Goal: Task Accomplishment & Management: Manage account settings

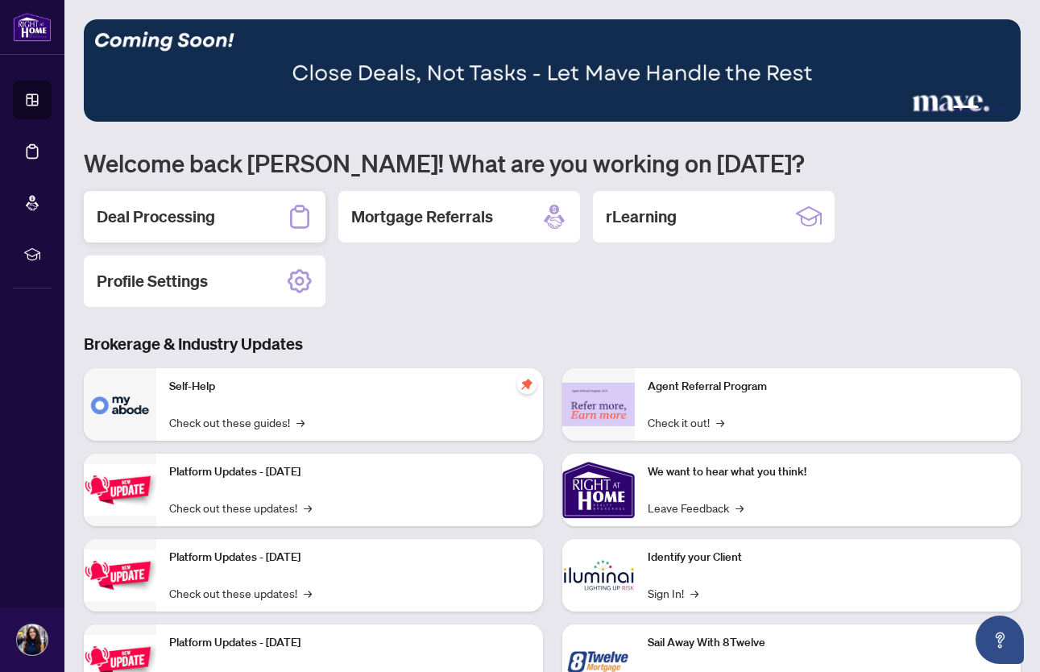
scroll to position [27, 0]
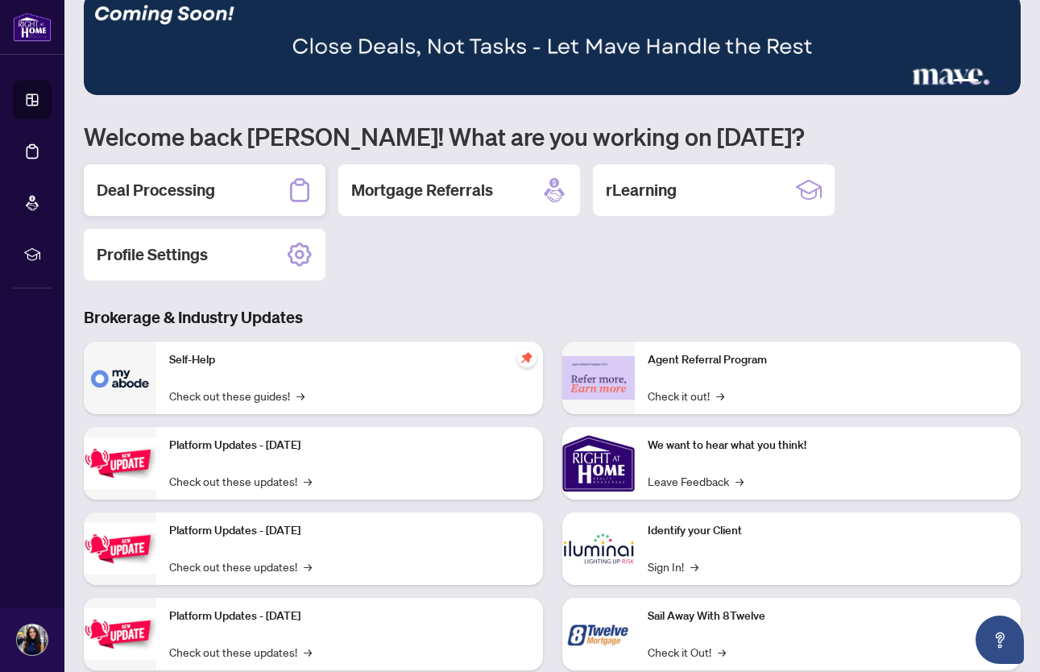
click at [196, 185] on h2 "Deal Processing" at bounding box center [156, 190] width 118 height 23
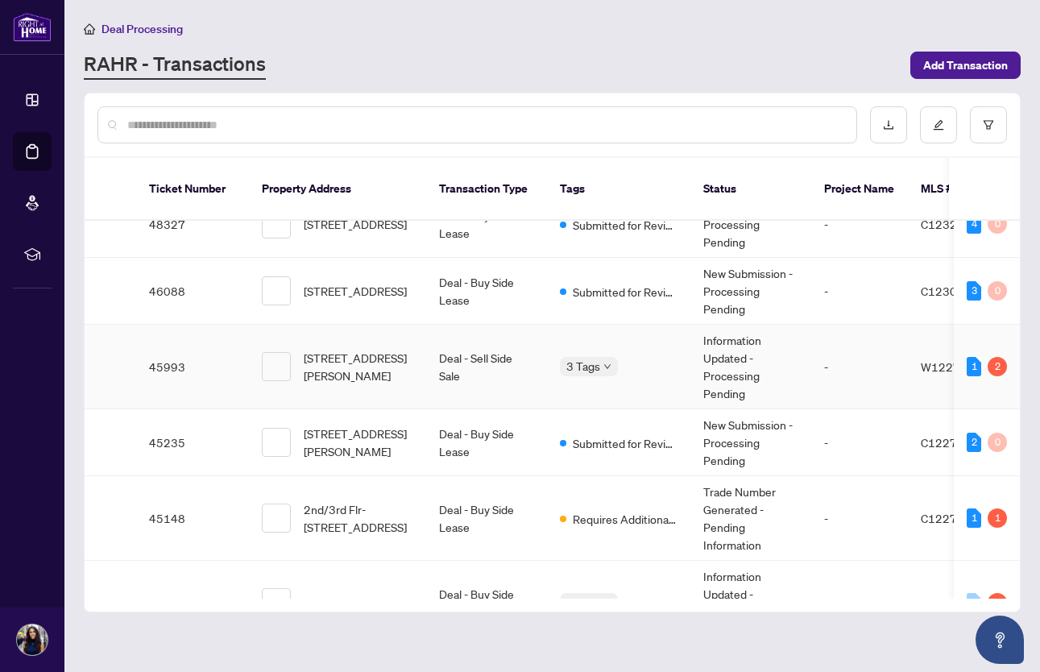
scroll to position [42, 0]
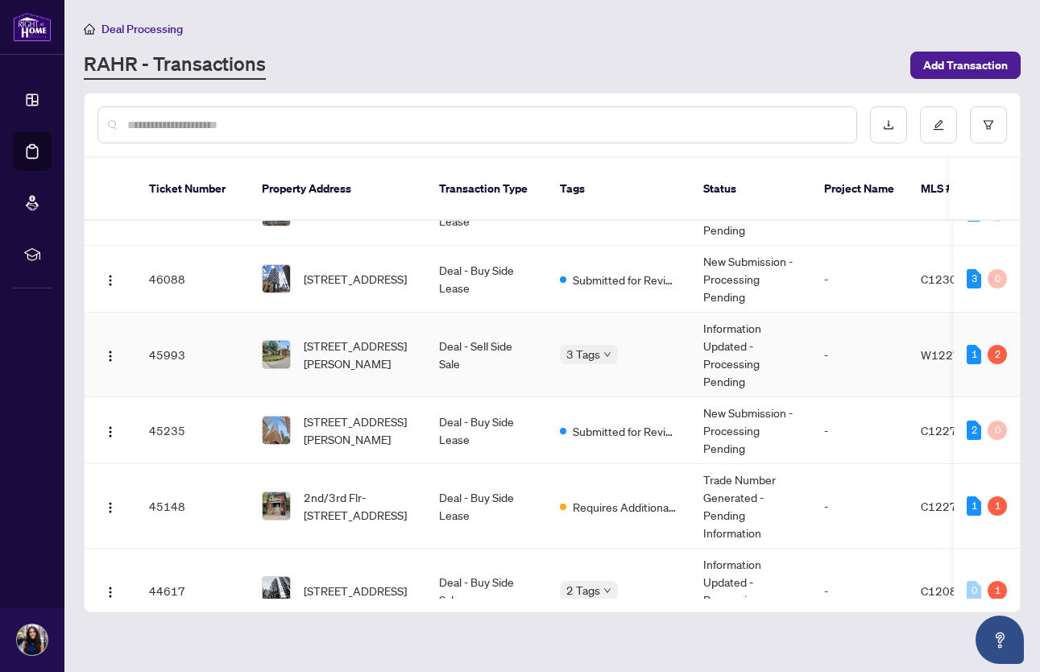
click at [411, 345] on span "[STREET_ADDRESS][PERSON_NAME]" at bounding box center [359, 354] width 110 height 35
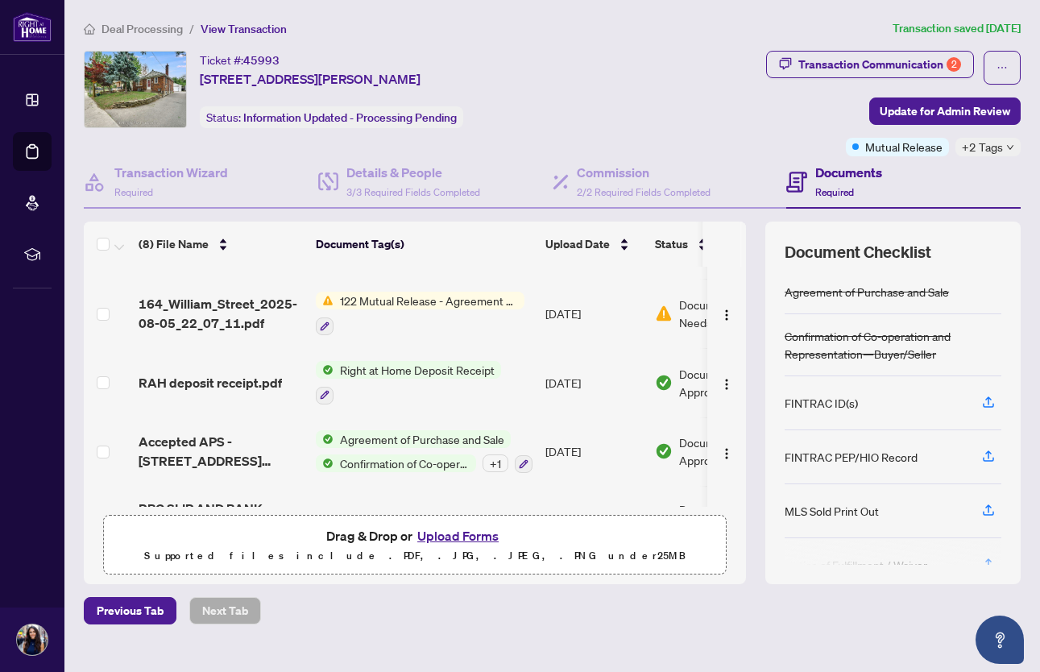
scroll to position [228, 0]
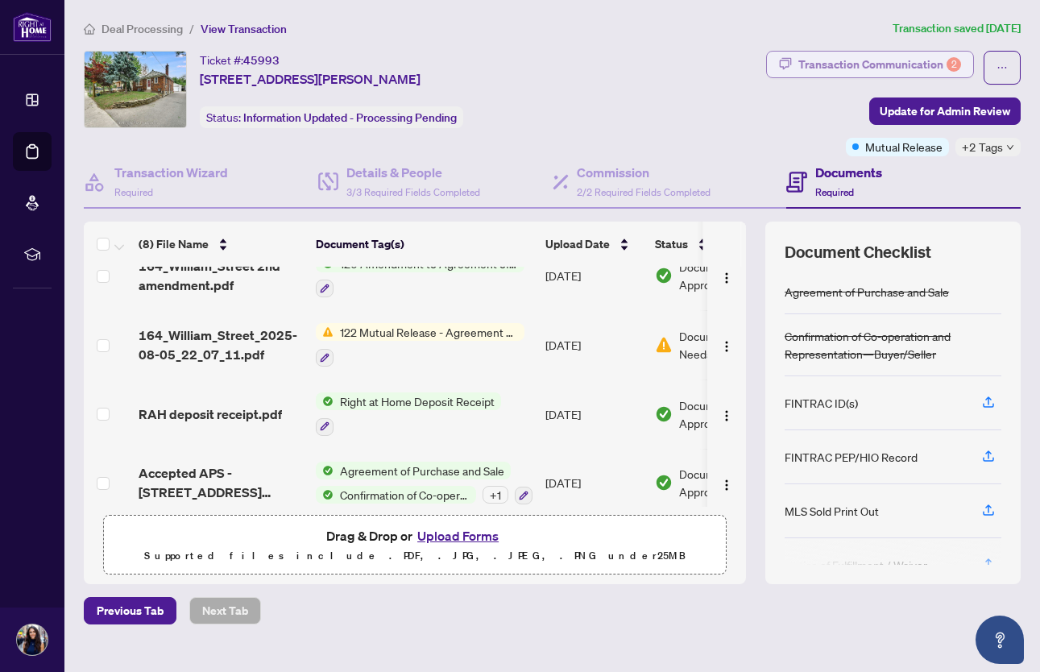
click at [895, 71] on div "Transaction Communication 2" at bounding box center [880, 65] width 163 height 26
type textarea "**********"
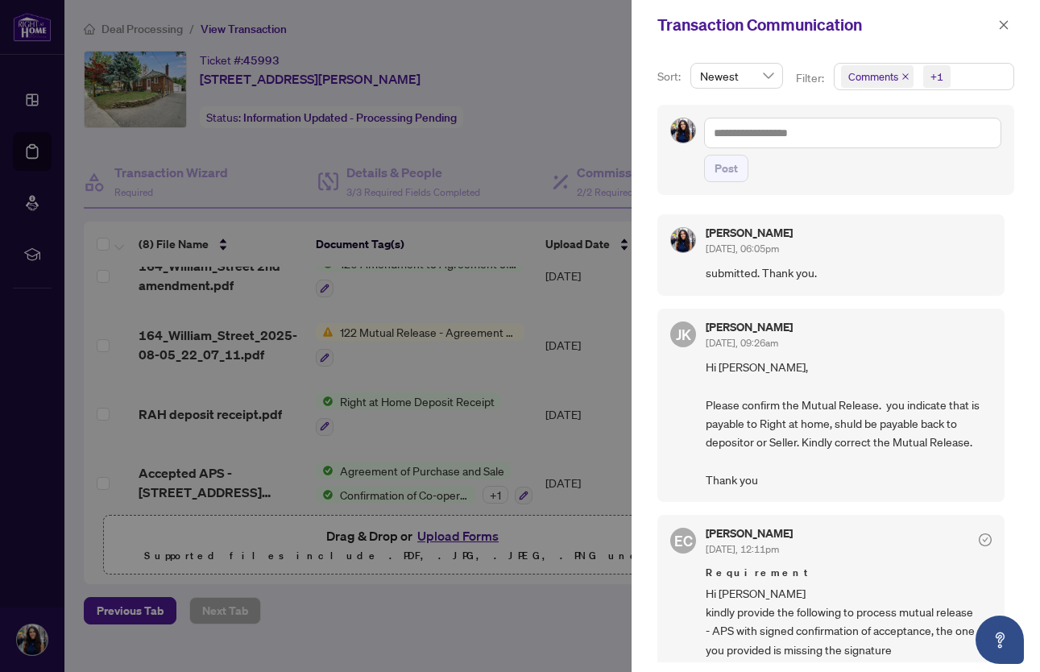
click at [579, 96] on div at bounding box center [520, 336] width 1040 height 672
click at [1009, 27] on icon "close" at bounding box center [1004, 24] width 11 height 11
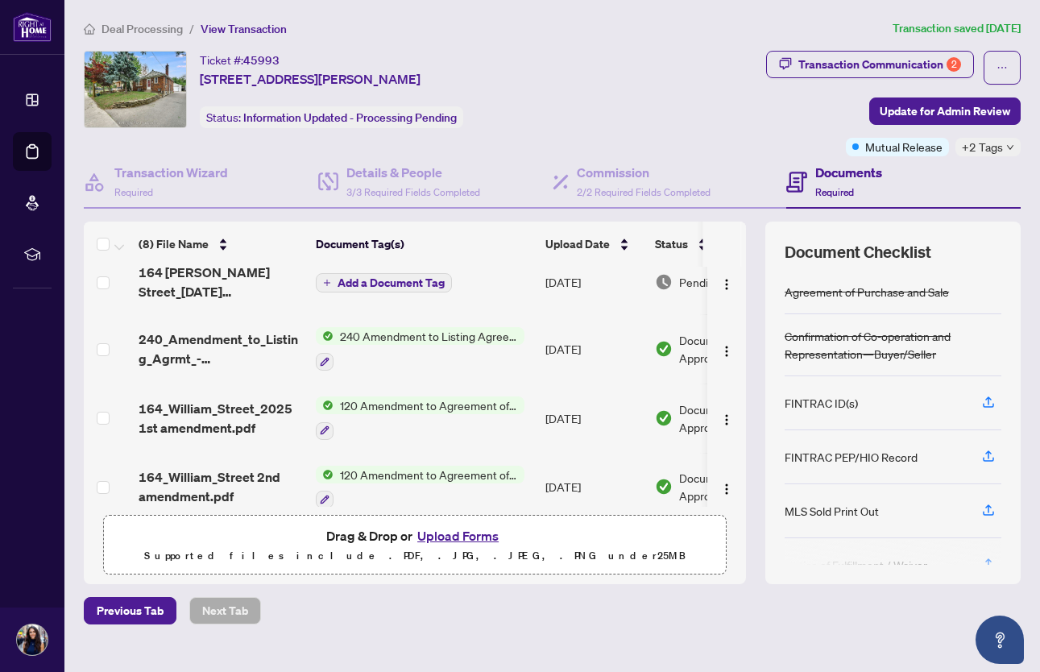
scroll to position [0, 0]
click at [201, 274] on span "164 [PERSON_NAME] Street_[DATE] 17_54_15.pdf" at bounding box center [221, 282] width 164 height 39
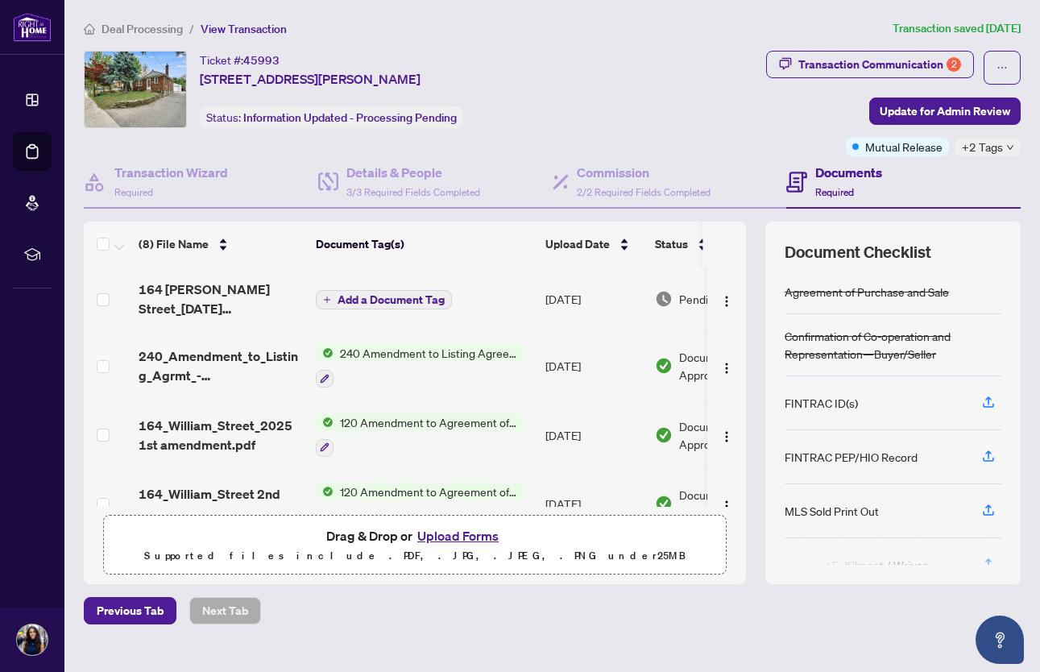
click at [234, 303] on span "164 [PERSON_NAME] Street_[DATE] 17_54_15.pdf" at bounding box center [221, 299] width 164 height 39
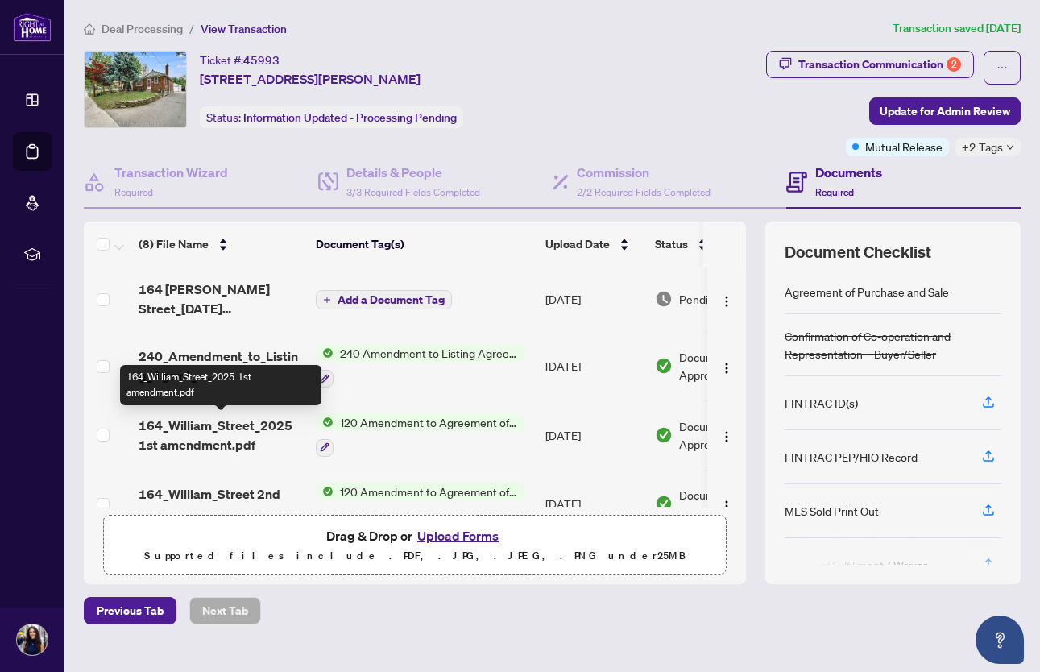
click at [216, 442] on span "164_William_Street_2025 1st amendment.pdf" at bounding box center [221, 435] width 164 height 39
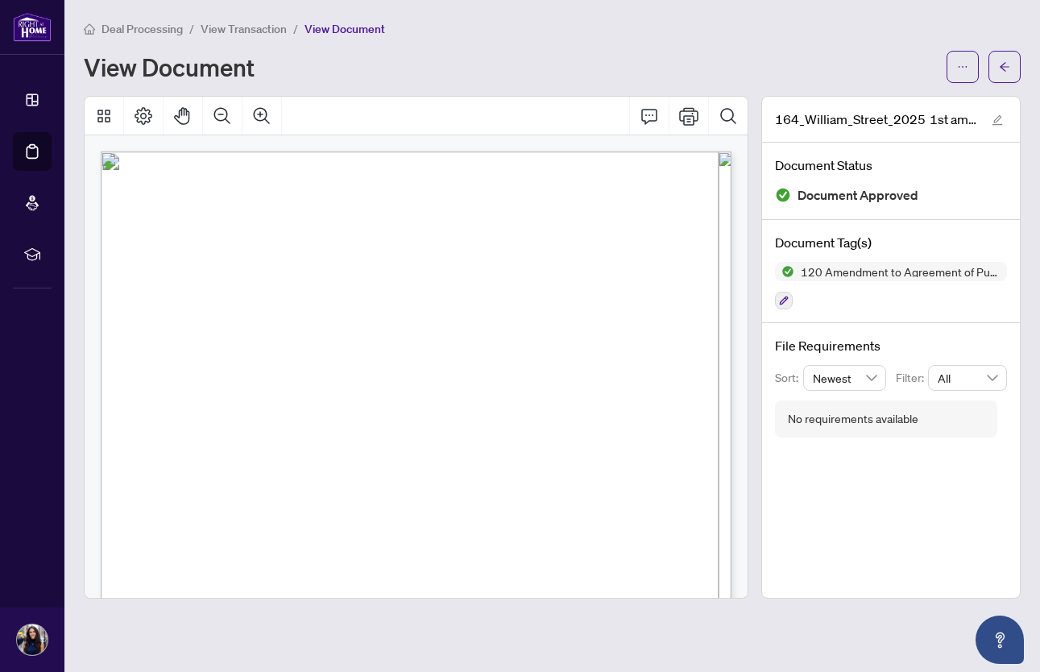
scroll to position [0, 1]
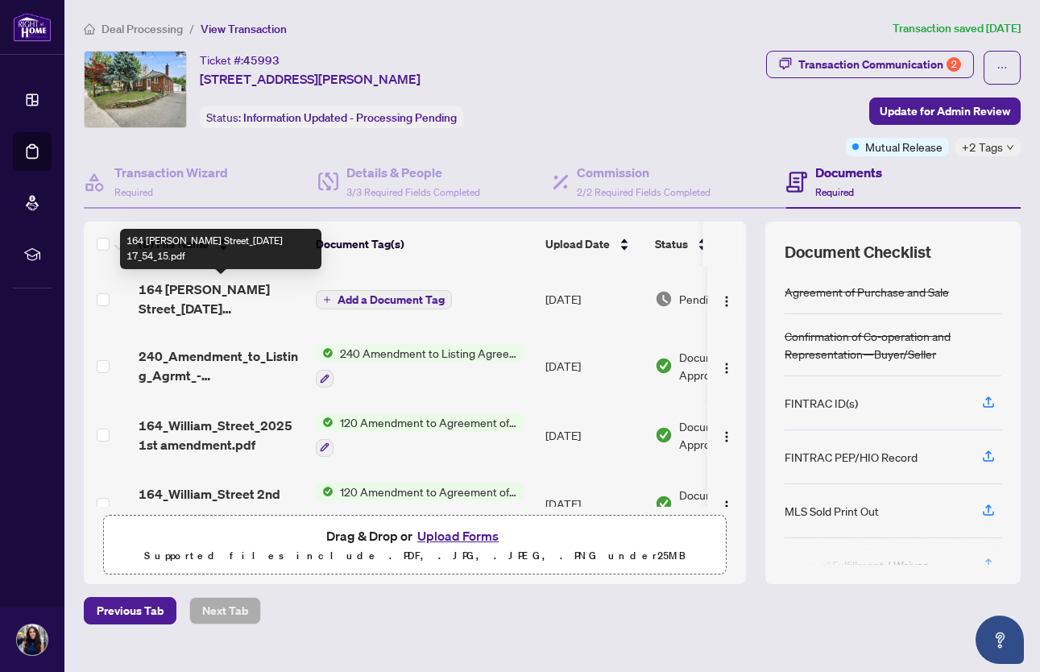
click at [209, 301] on span "164 [PERSON_NAME] Street_[DATE] 17_54_15.pdf" at bounding box center [221, 299] width 164 height 39
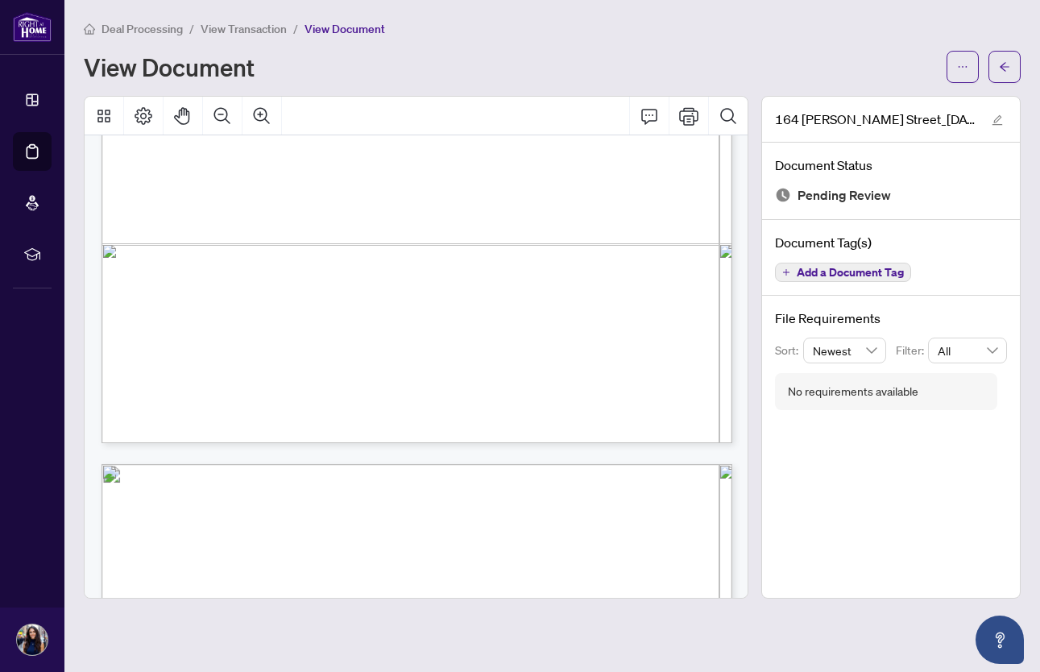
scroll to position [3036, 0]
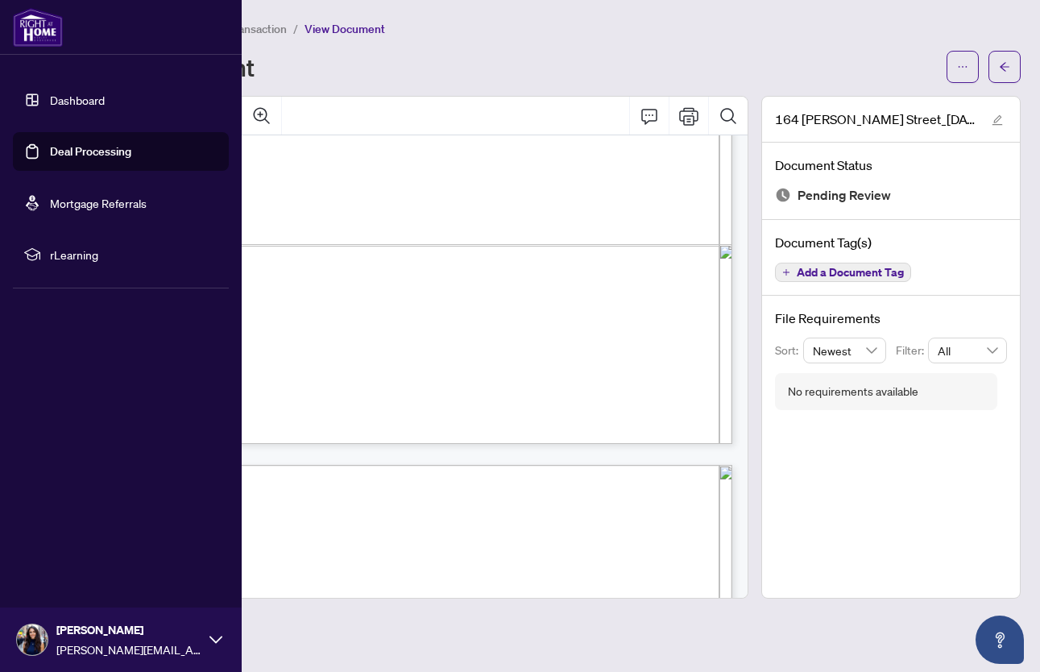
click at [90, 104] on link "Dashboard" at bounding box center [77, 100] width 55 height 15
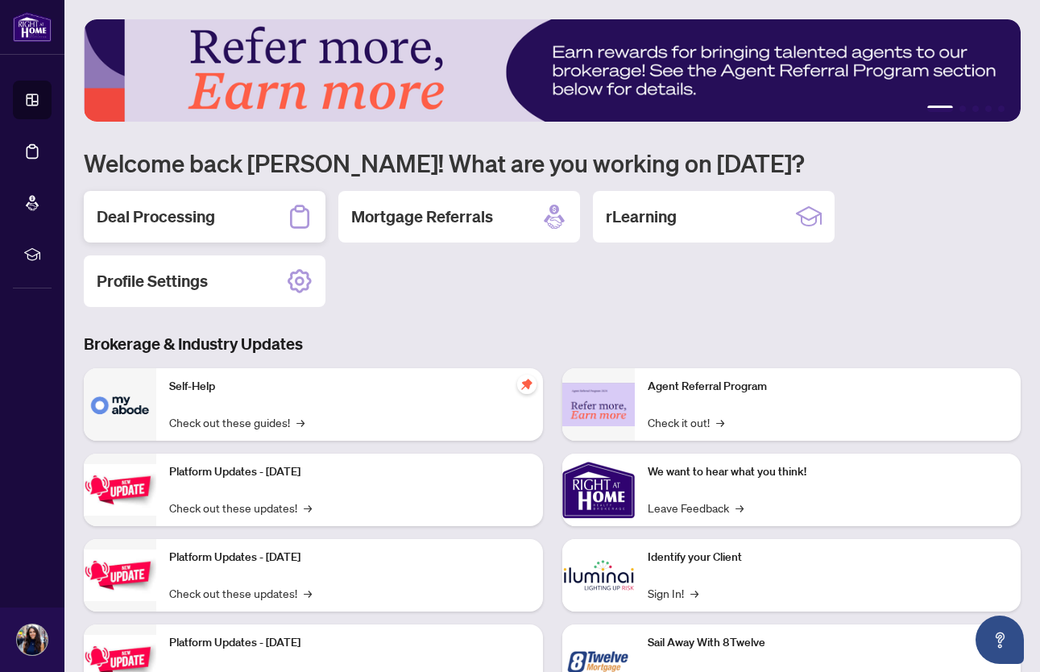
click at [191, 218] on h2 "Deal Processing" at bounding box center [156, 217] width 118 height 23
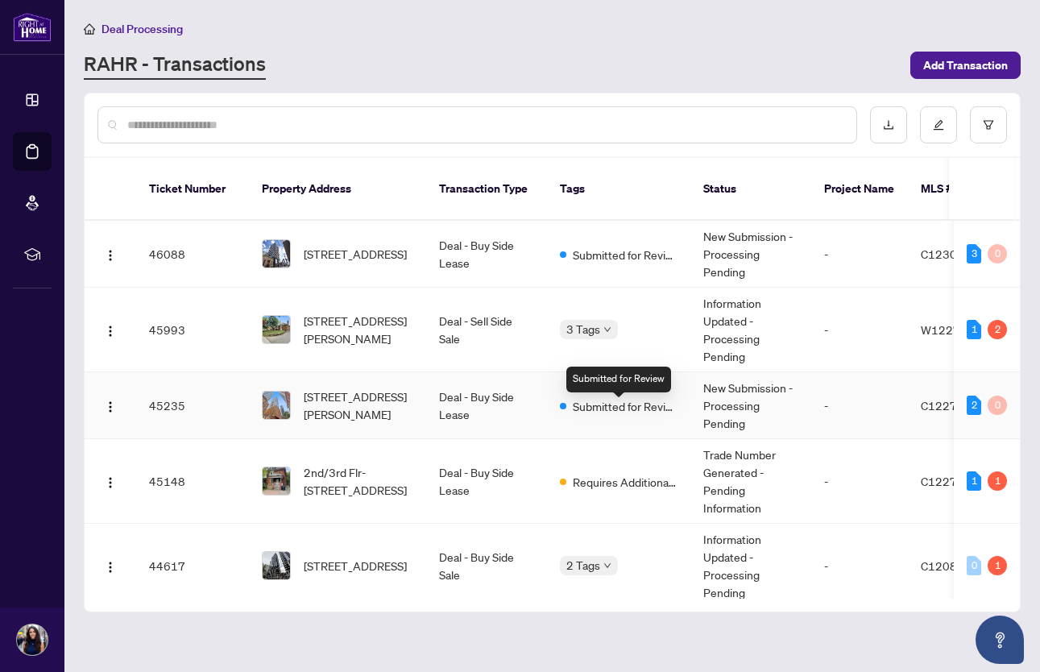
scroll to position [70, 0]
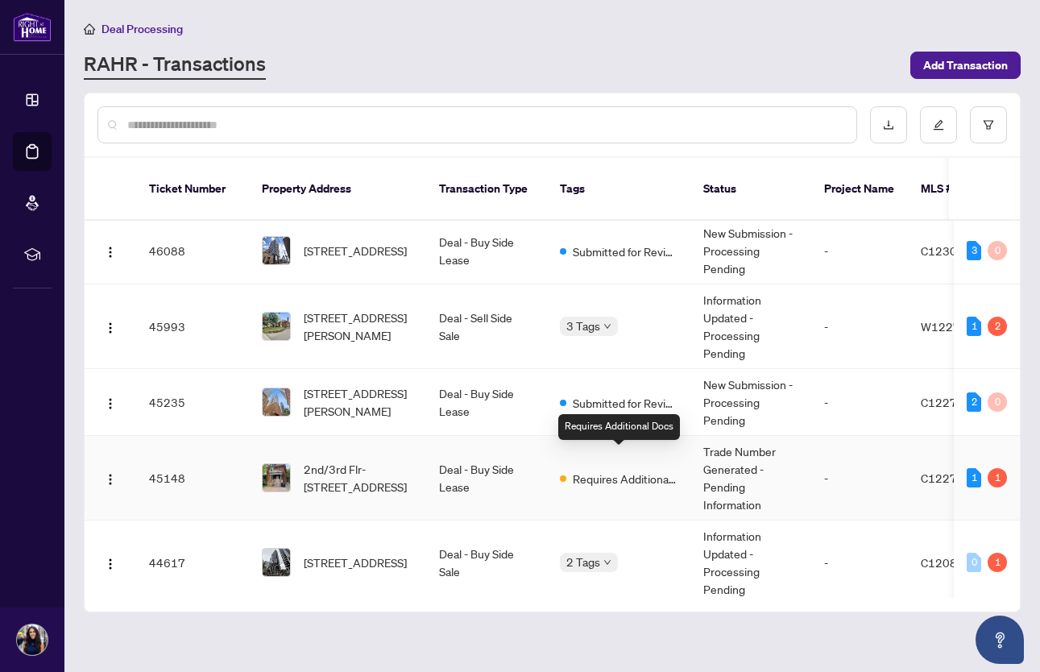
click at [623, 470] on span "Requires Additional Docs" at bounding box center [625, 479] width 105 height 18
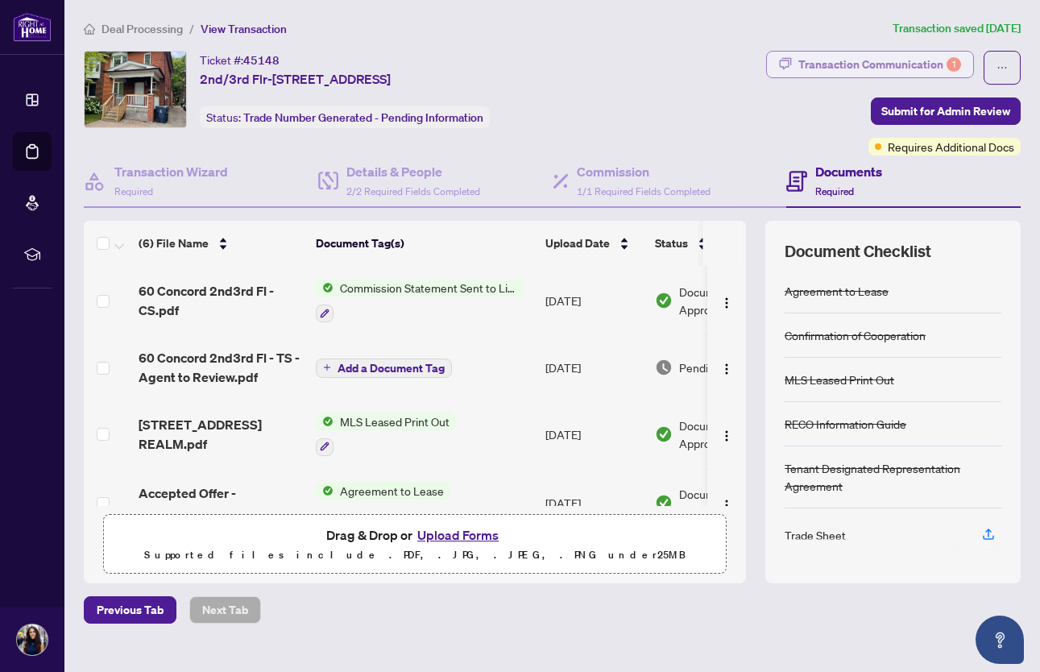
click at [868, 62] on div "Transaction Communication 1" at bounding box center [880, 65] width 163 height 26
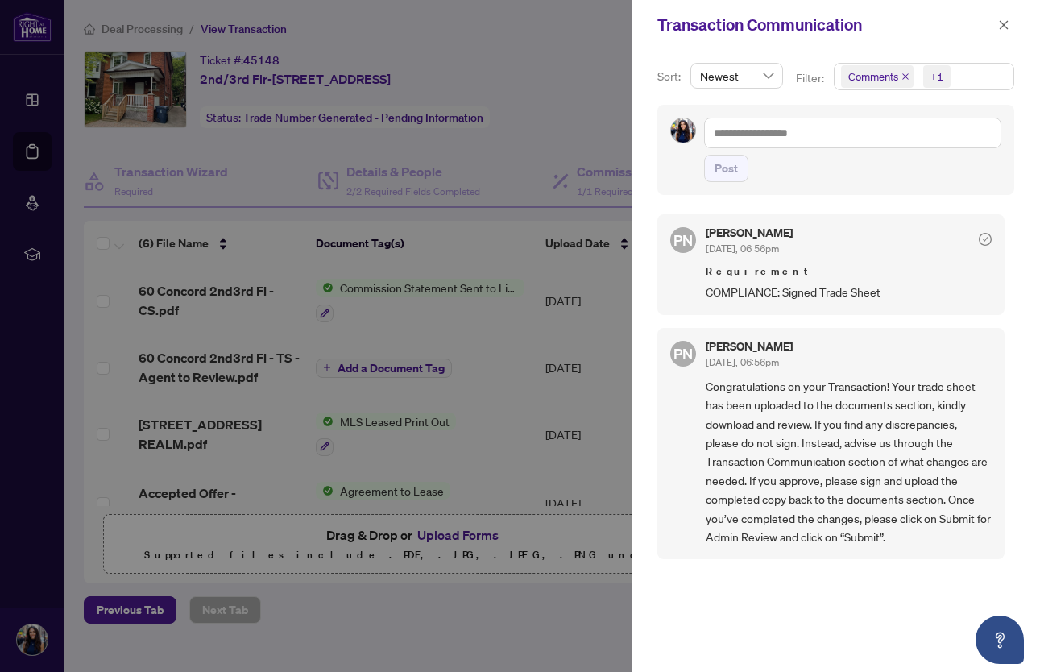
click at [612, 93] on div at bounding box center [520, 336] width 1040 height 672
click at [603, 167] on div at bounding box center [520, 336] width 1040 height 672
click at [1007, 25] on icon "close" at bounding box center [1004, 24] width 11 height 11
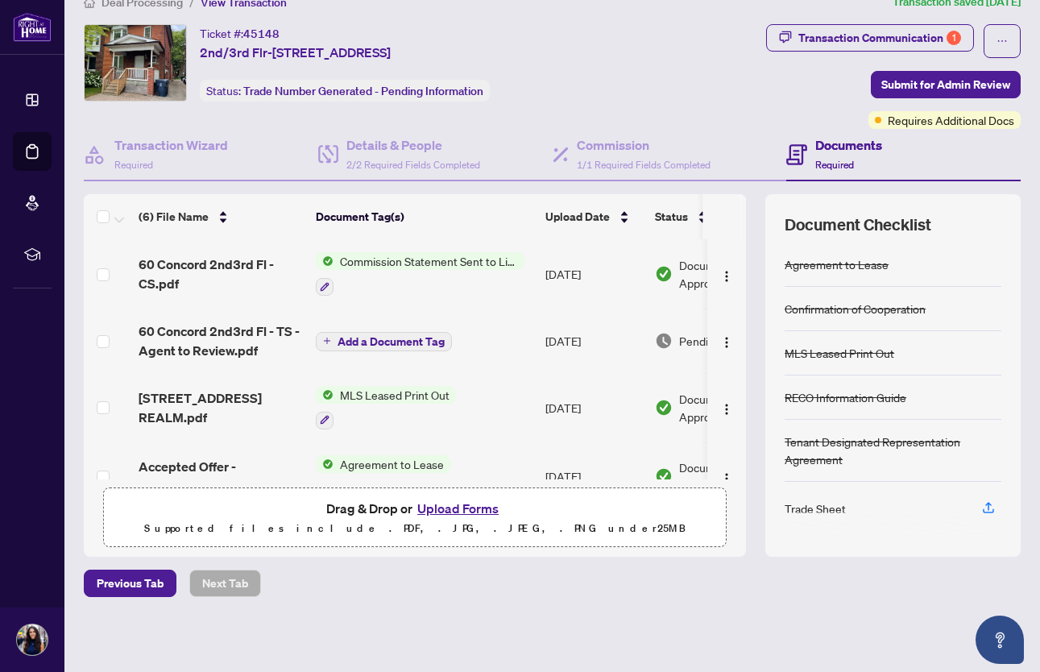
scroll to position [0, 59]
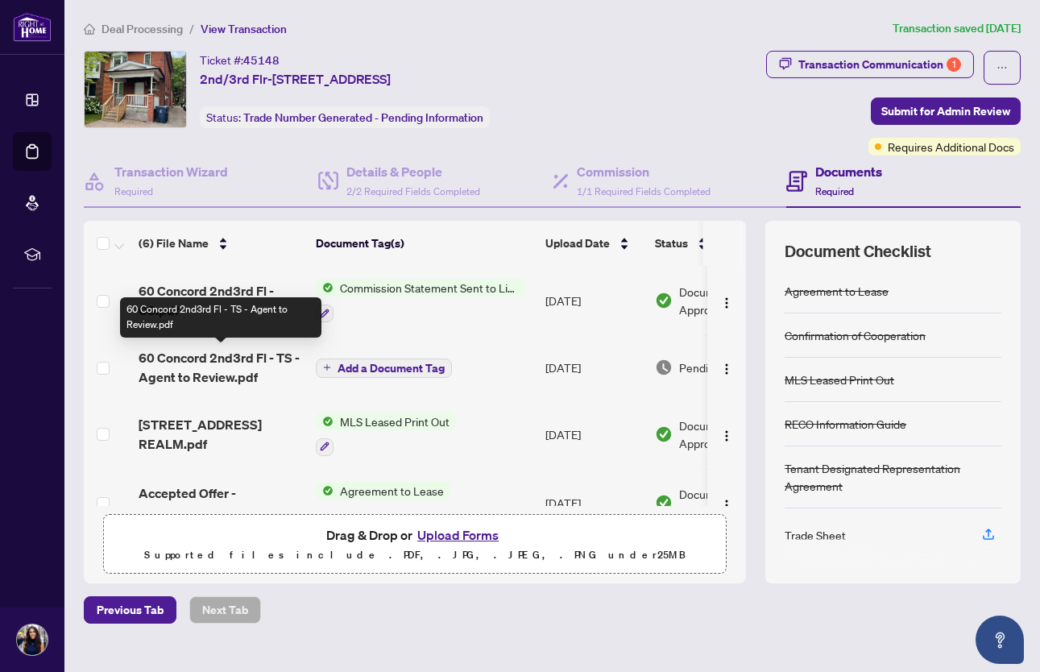
click at [189, 369] on span "60 Concord 2nd3rd Fl - TS - Agent to Review.pdf" at bounding box center [221, 367] width 164 height 39
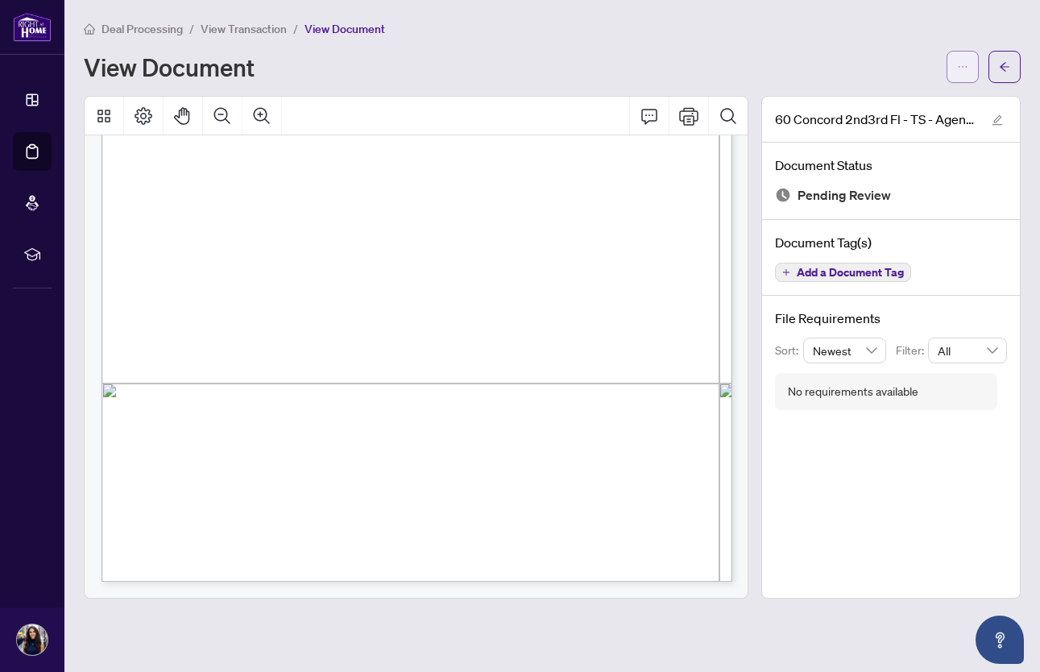
click at [960, 56] on span "button" at bounding box center [962, 67] width 11 height 26
click at [901, 107] on span "Download" at bounding box center [905, 102] width 123 height 18
